Goal: Contribute content: Add original content to the website for others to see

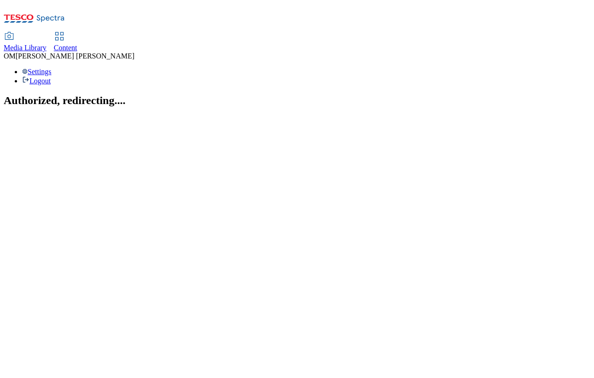
click at [47, 44] on span "Media Library" at bounding box center [25, 48] width 43 height 8
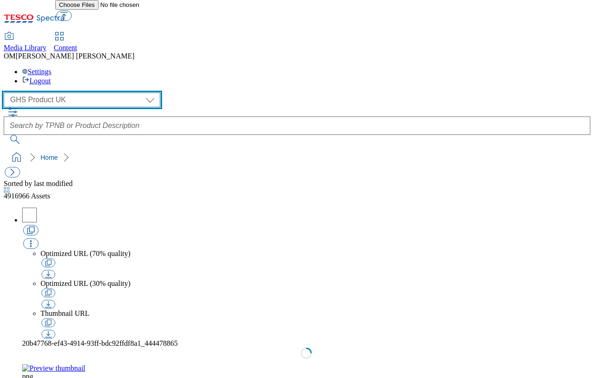
click at [79, 93] on select "GHS Marketing UK GHS Product UK ghs-roi" at bounding box center [82, 100] width 157 height 15
select select "flare-ghs-mktg"
click at [6, 93] on select "GHS Marketing UK GHS Product UK ghs-roi" at bounding box center [82, 100] width 157 height 15
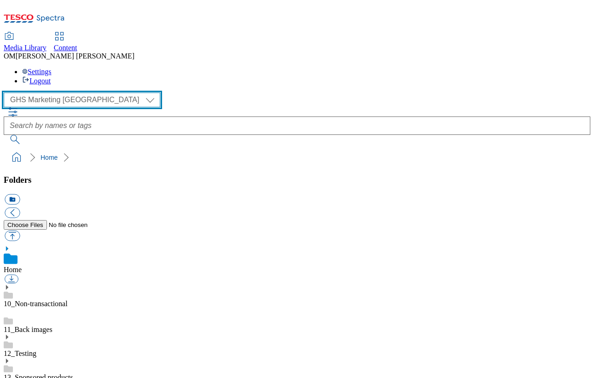
scroll to position [70, 0]
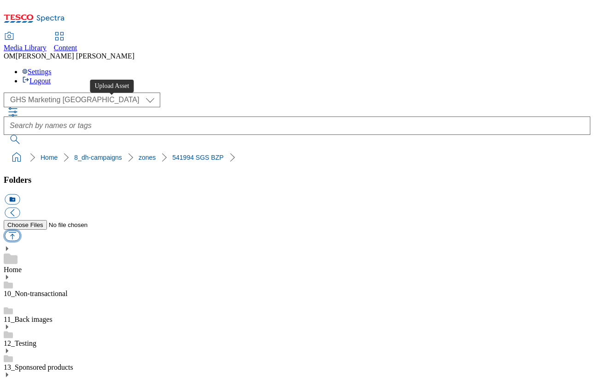
click at [20, 231] on button "button" at bounding box center [12, 236] width 15 height 11
type input "C:\fakepath\541994-SGS-Brand-Zone-Page-Trade-JimBean_v1.png"
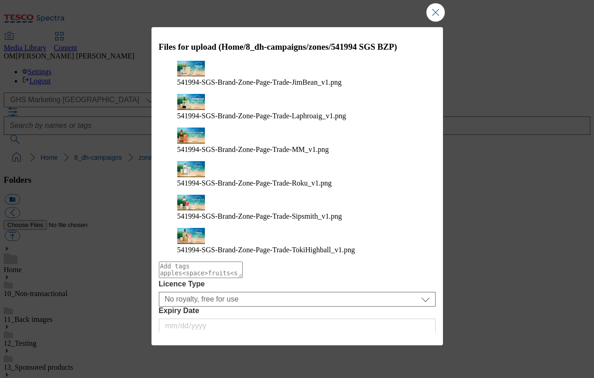
click at [416, 338] on button "Upload" at bounding box center [410, 347] width 43 height 18
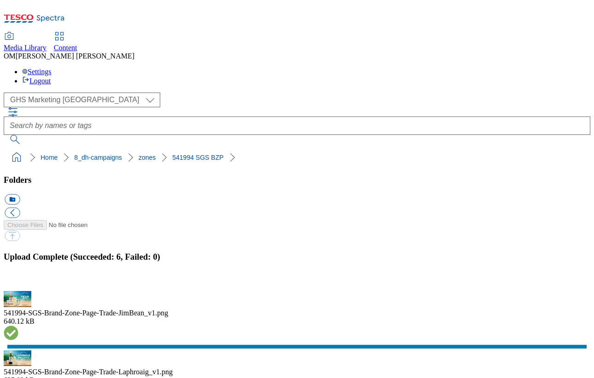
scroll to position [66, 0]
click at [18, 281] on button "button" at bounding box center [12, 285] width 14 height 9
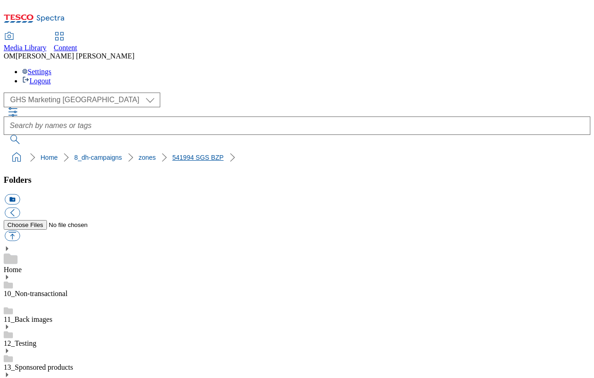
click at [176, 154] on link "541994 SGS BZP" at bounding box center [197, 157] width 51 height 7
click at [20, 231] on button "button" at bounding box center [12, 236] width 15 height 11
type input "C:\fakepath\541994-SGS-Brand-Zone-Page-Trade-Roku_v1.png"
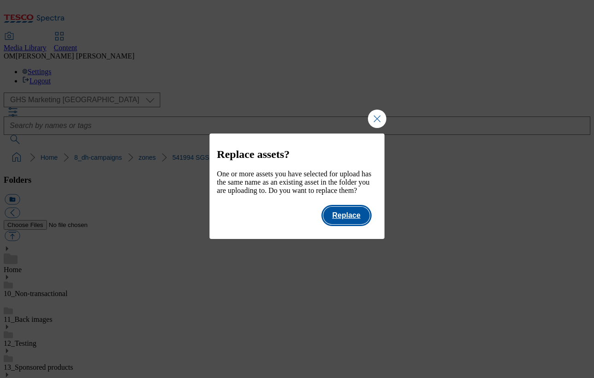
click at [355, 224] on button "Replace" at bounding box center [346, 216] width 47 height 18
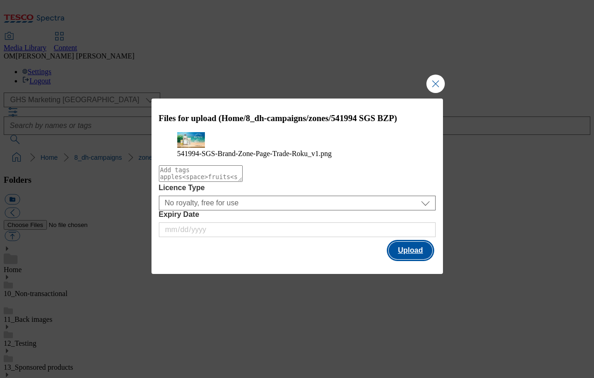
click at [416, 259] on button "Upload" at bounding box center [410, 251] width 43 height 18
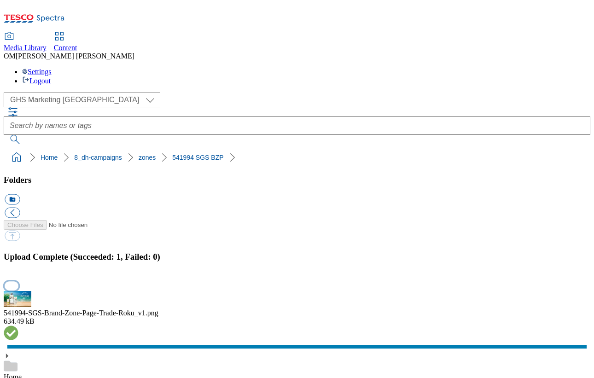
click at [18, 281] on button "button" at bounding box center [12, 285] width 14 height 9
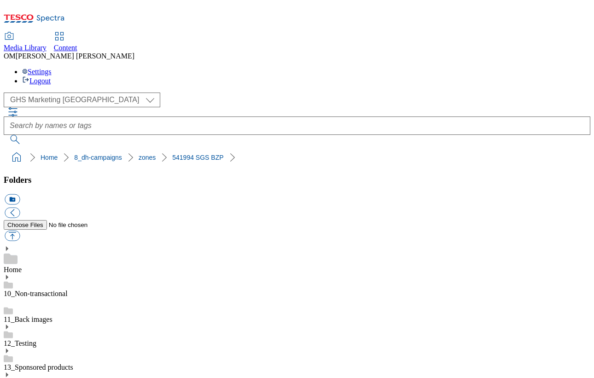
scroll to position [105, 0]
click at [20, 231] on button "button" at bounding box center [12, 236] width 15 height 11
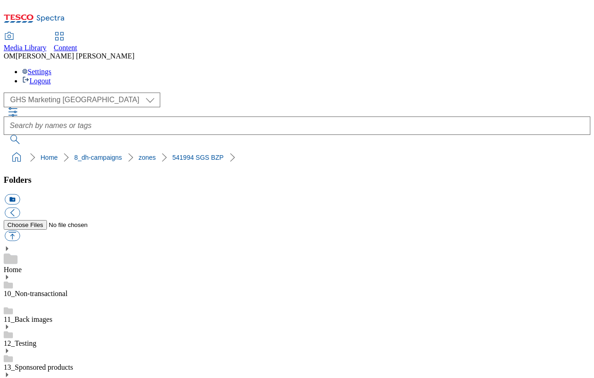
type input "C:\fakepath\541994-SGS-Brand-Zone-Page-Trade-Sipsmith_v1.png"
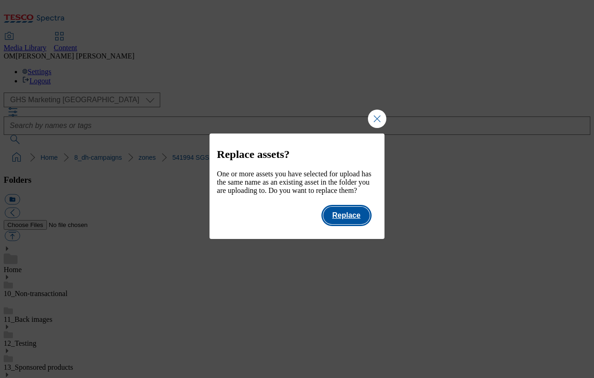
click at [354, 224] on button "Replace" at bounding box center [346, 216] width 47 height 18
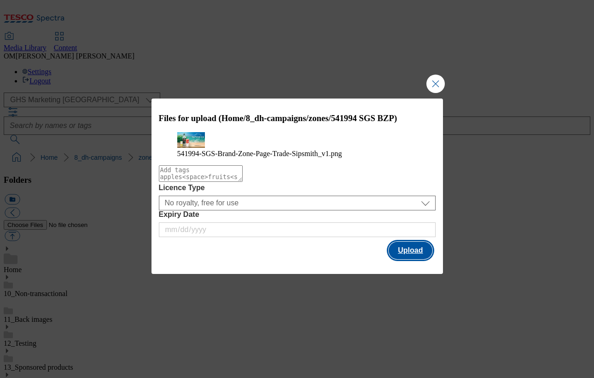
click at [416, 259] on button "Upload" at bounding box center [410, 251] width 43 height 18
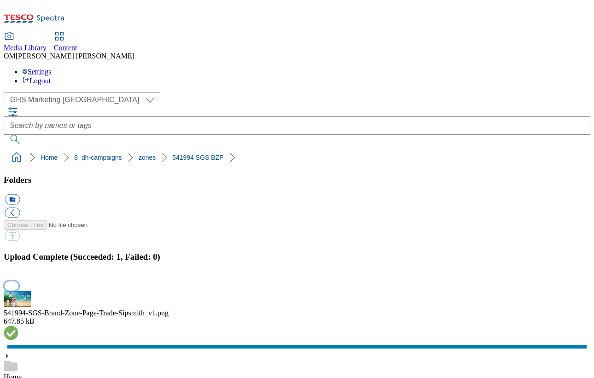
click at [18, 281] on button "button" at bounding box center [12, 285] width 14 height 9
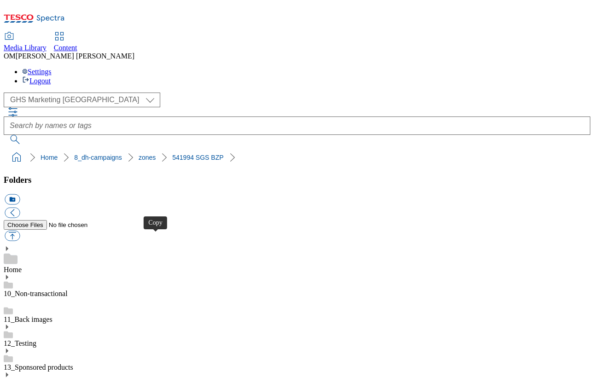
click at [20, 231] on button "button" at bounding box center [12, 236] width 15 height 11
type input "C:\fakepath\541994-SGS-Brand-Zone-Page-Trade-Sipsmith_v1.png"
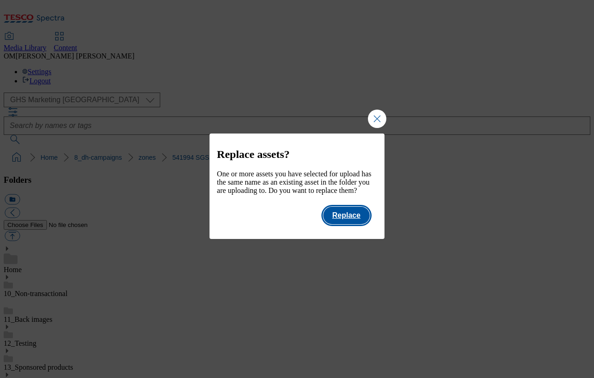
click at [355, 224] on button "Replace" at bounding box center [346, 216] width 47 height 18
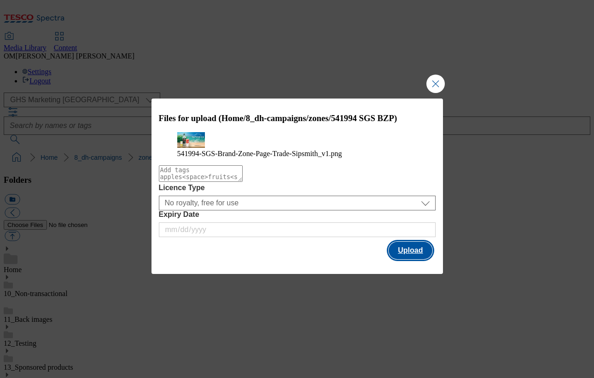
click at [413, 259] on button "Upload" at bounding box center [410, 251] width 43 height 18
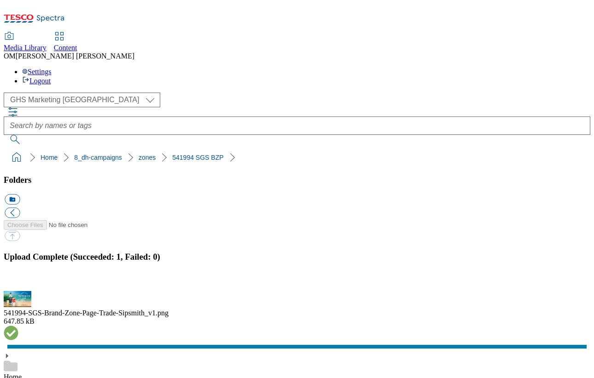
scroll to position [1259, 0]
